Goal: Find specific page/section: Find specific page/section

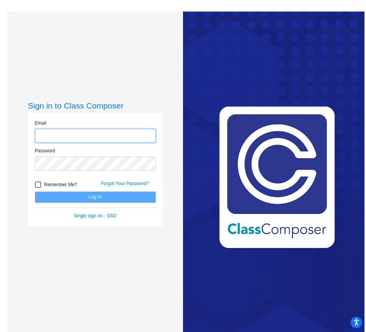
type input "[EMAIL_ADDRESS][DOMAIN_NAME]"
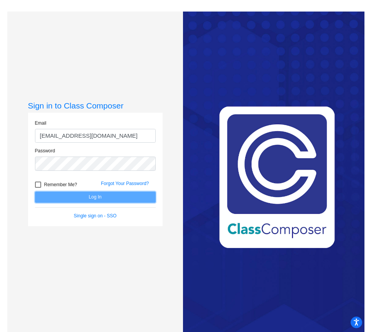
click at [61, 196] on button "Log In" at bounding box center [95, 197] width 121 height 11
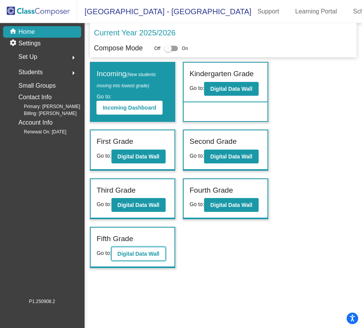
click at [137, 251] on b "Digital Data Wall" at bounding box center [139, 254] width 42 height 6
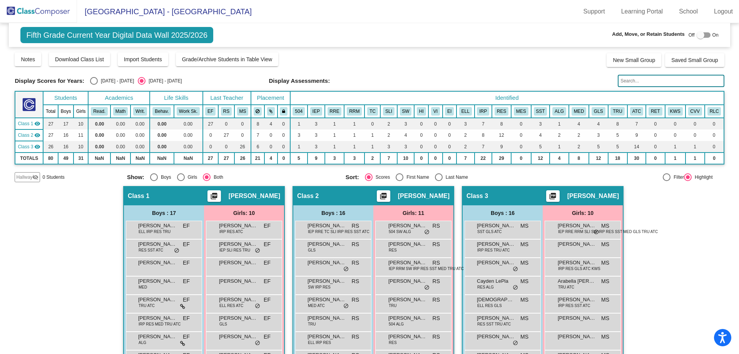
click at [45, 13] on img at bounding box center [38, 11] width 77 height 23
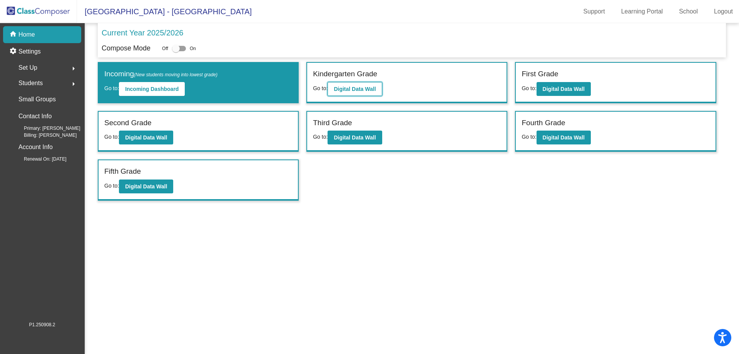
click at [339, 88] on b "Digital Data Wall" at bounding box center [355, 89] width 42 height 6
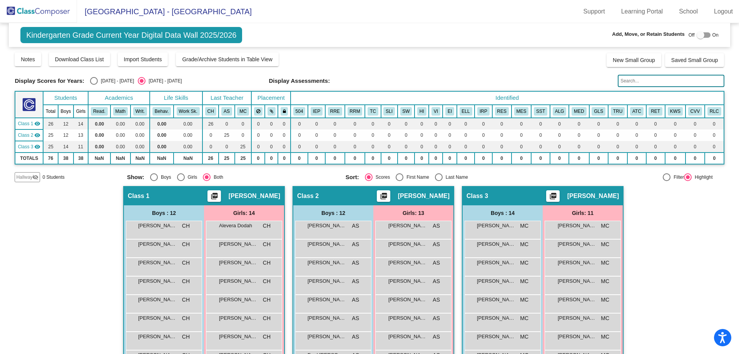
click at [48, 12] on img at bounding box center [38, 11] width 77 height 23
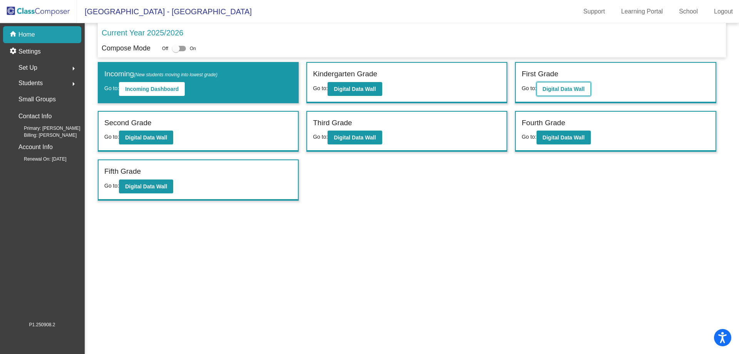
click at [366, 87] on b "Digital Data Wall" at bounding box center [564, 89] width 42 height 6
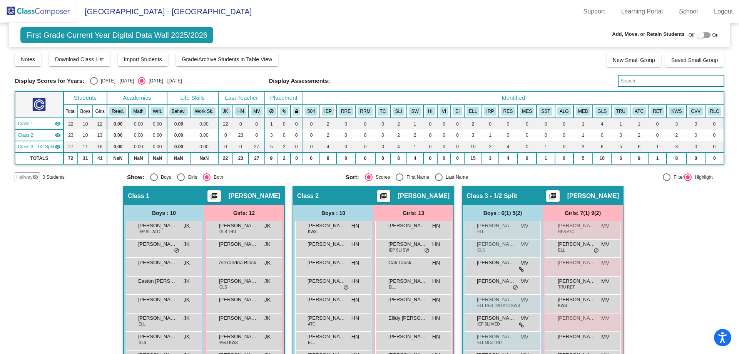
click at [38, 10] on img at bounding box center [38, 11] width 77 height 23
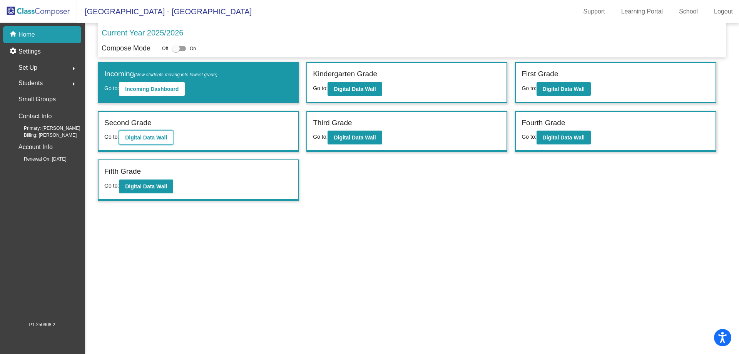
click at [149, 138] on b "Digital Data Wall" at bounding box center [146, 137] width 42 height 6
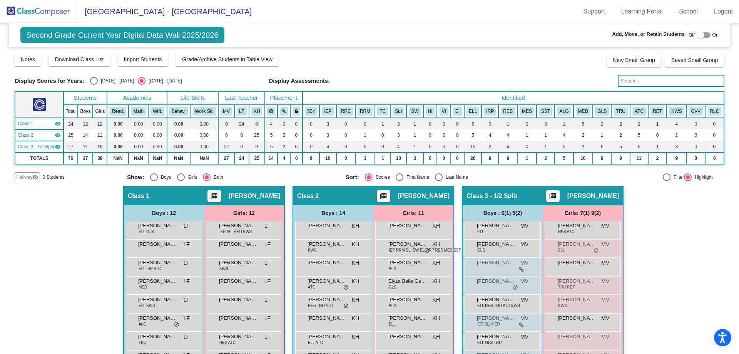
click at [44, 7] on img at bounding box center [38, 11] width 77 height 23
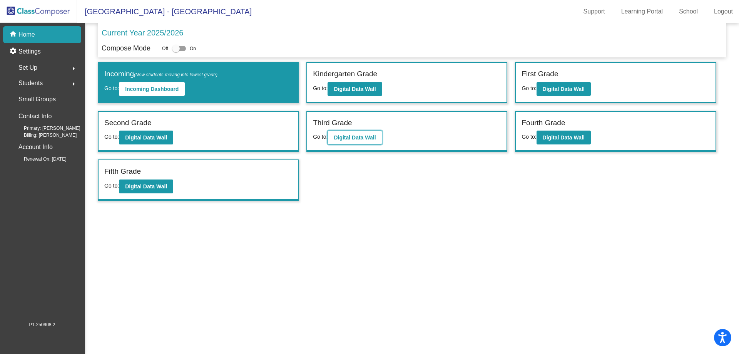
click at [349, 137] on b "Digital Data Wall" at bounding box center [355, 137] width 42 height 6
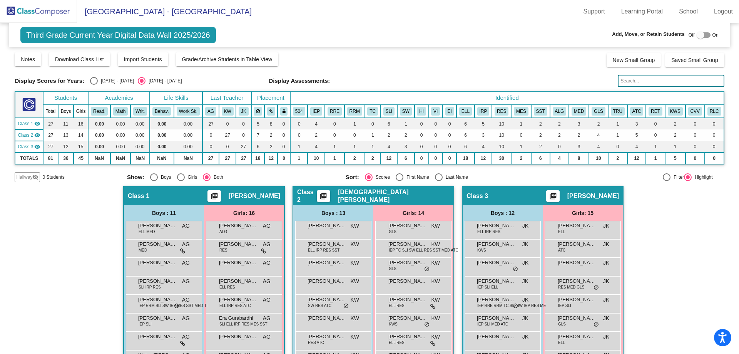
click at [21, 10] on img at bounding box center [38, 11] width 77 height 23
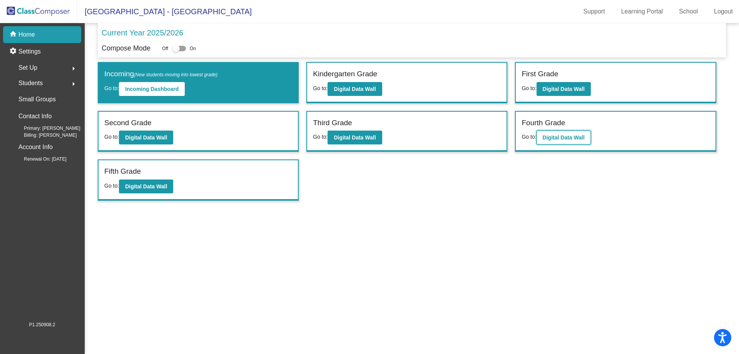
click at [366, 131] on button "Digital Data Wall" at bounding box center [563, 137] width 54 height 14
